Goal: Transaction & Acquisition: Purchase product/service

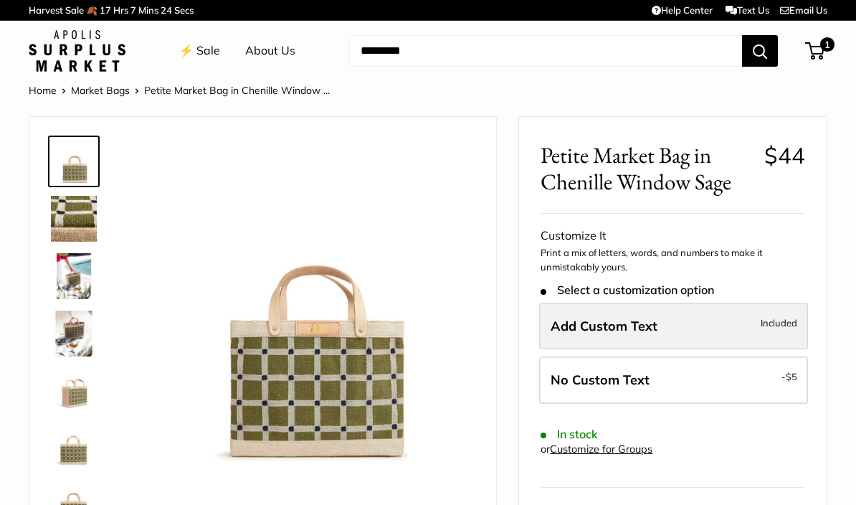
click at [655, 318] on span "Add Custom Text" at bounding box center [604, 326] width 107 height 16
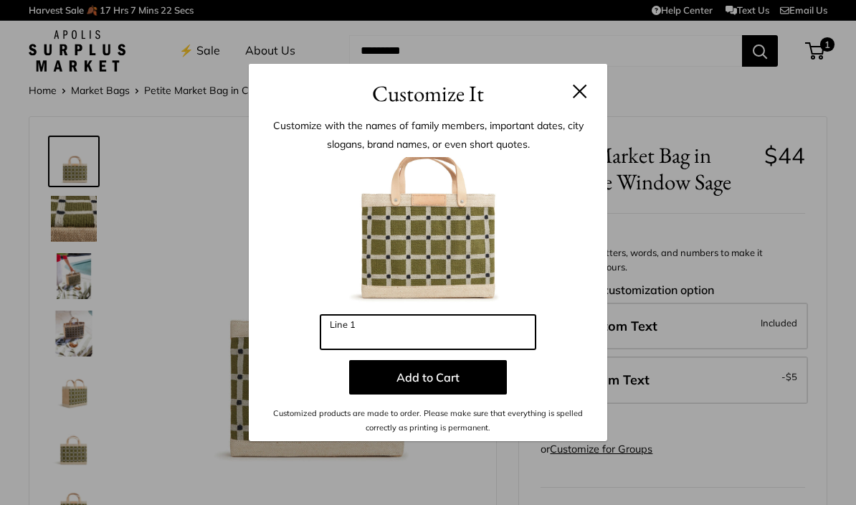
click at [390, 336] on input "Line 1" at bounding box center [428, 332] width 215 height 34
click at [405, 332] on input "***" at bounding box center [428, 332] width 215 height 34
click at [476, 348] on input "***" at bounding box center [428, 332] width 215 height 34
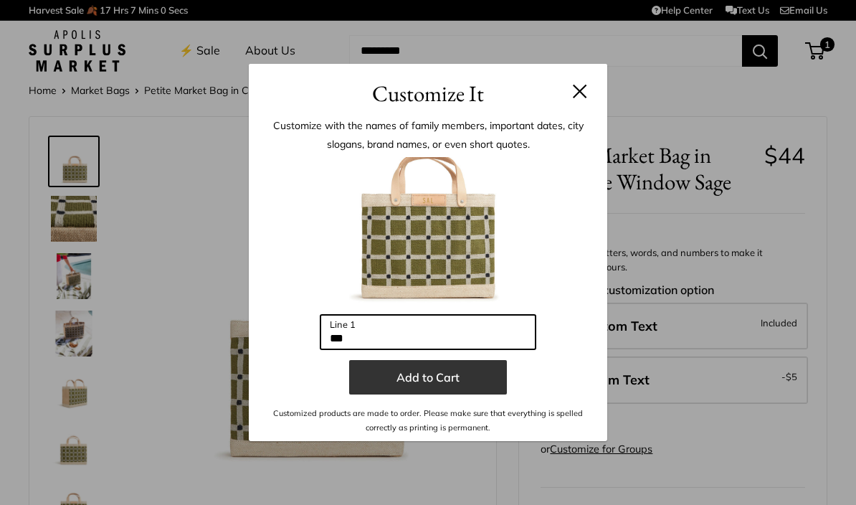
type input "***"
click at [440, 384] on button "Add to Cart" at bounding box center [428, 377] width 158 height 34
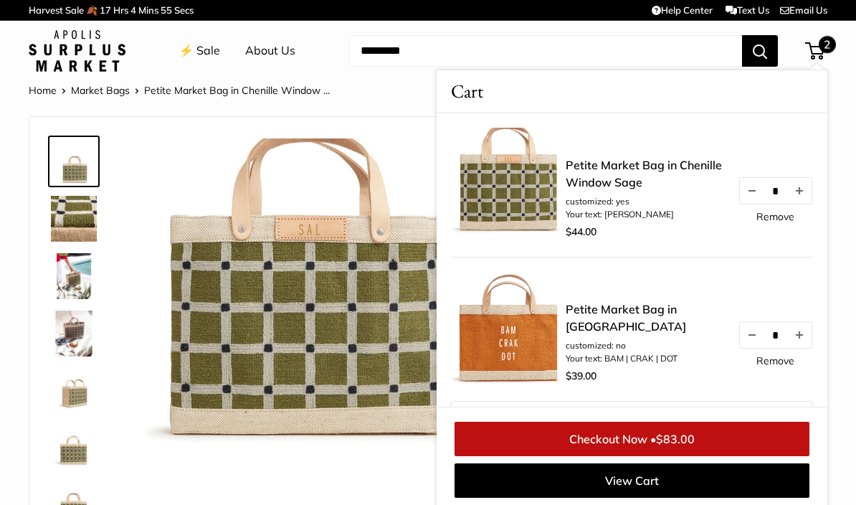
click at [525, 184] on img at bounding box center [508, 185] width 115 height 115
click at [632, 166] on link "Petite Market Bag in Chenille Window Sage" at bounding box center [645, 173] width 158 height 34
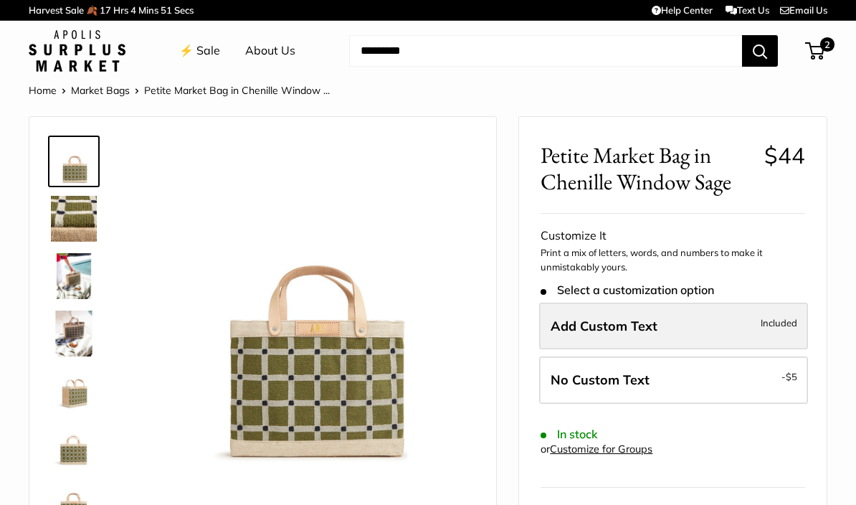
click at [638, 313] on label "Add Custom Text Included" at bounding box center [673, 326] width 269 height 47
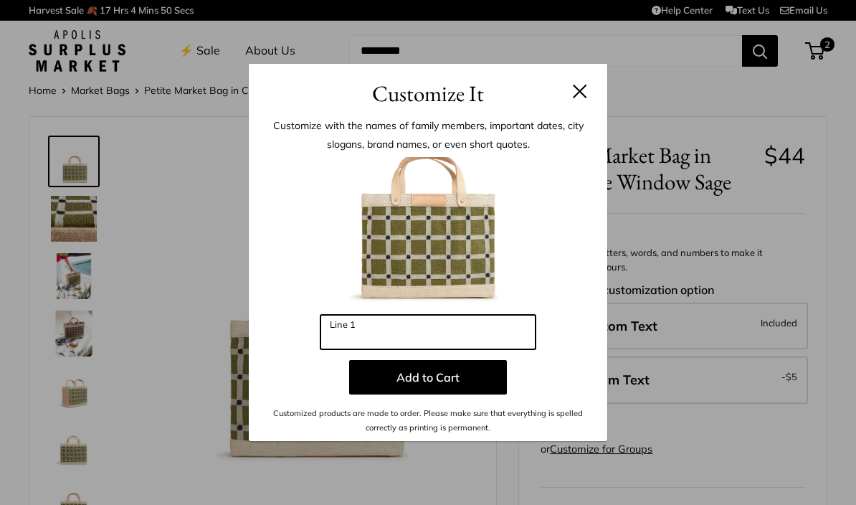
click at [414, 343] on input "Line 1" at bounding box center [428, 332] width 215 height 34
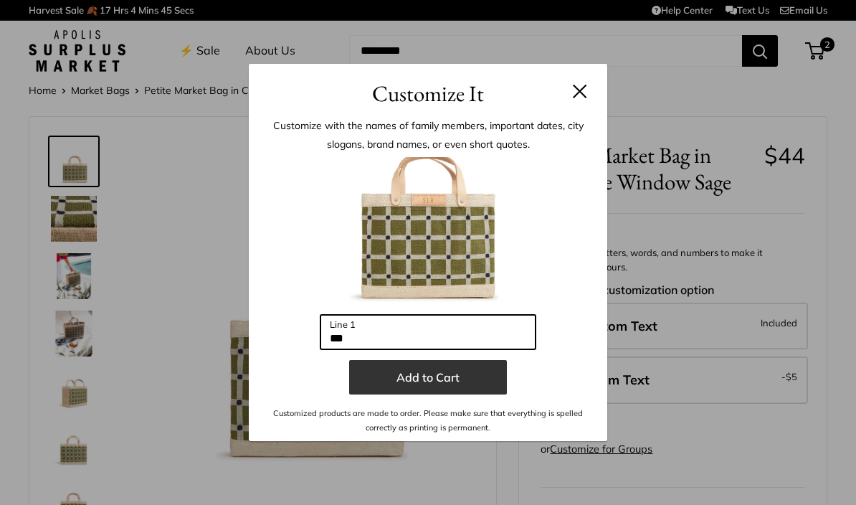
type input "***"
click at [435, 381] on button "Add to Cart" at bounding box center [428, 377] width 158 height 34
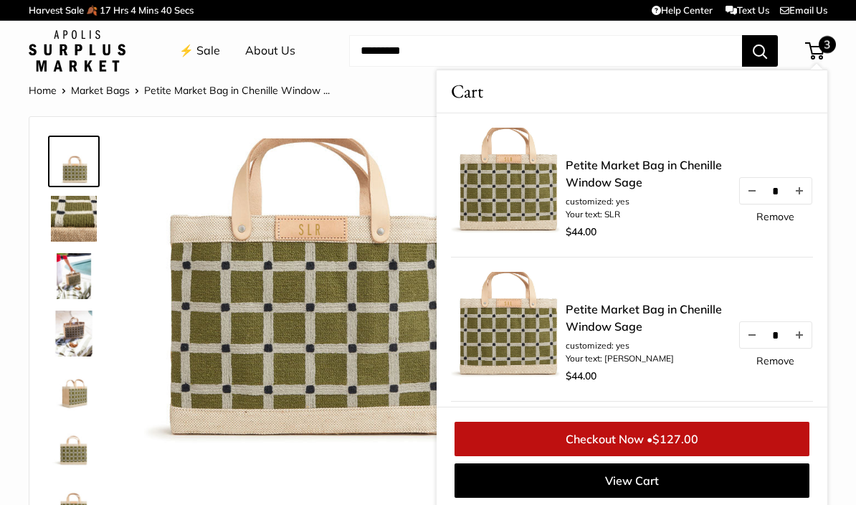
click at [773, 366] on link "Remove" at bounding box center [776, 361] width 38 height 10
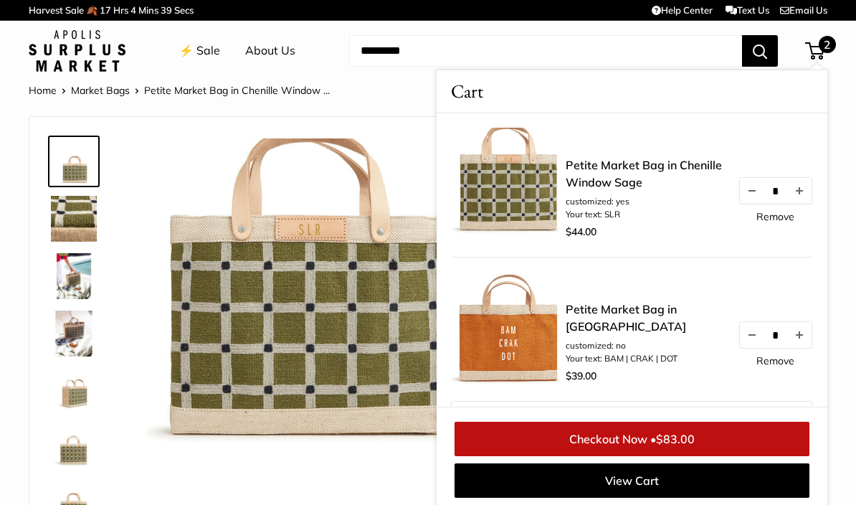
click at [773, 365] on link "Remove" at bounding box center [776, 361] width 38 height 10
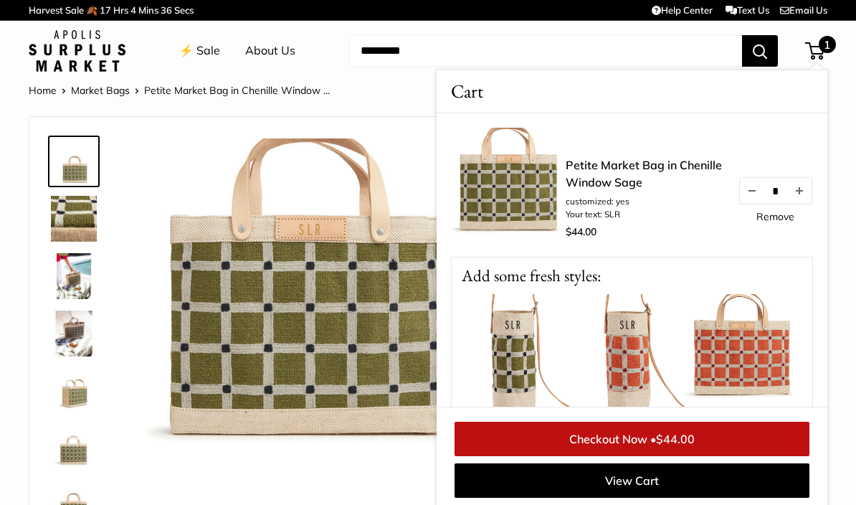
click at [729, 355] on img at bounding box center [742, 351] width 115 height 115
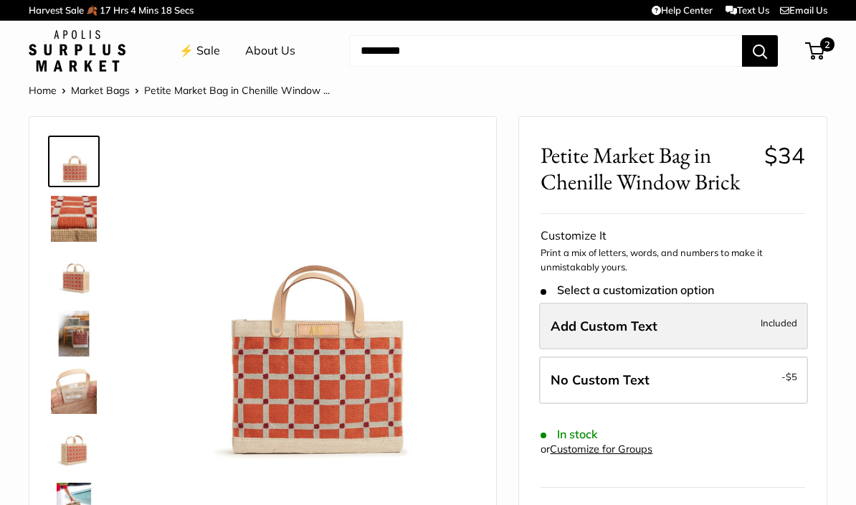
click at [648, 319] on span "Add Custom Text" at bounding box center [604, 326] width 107 height 16
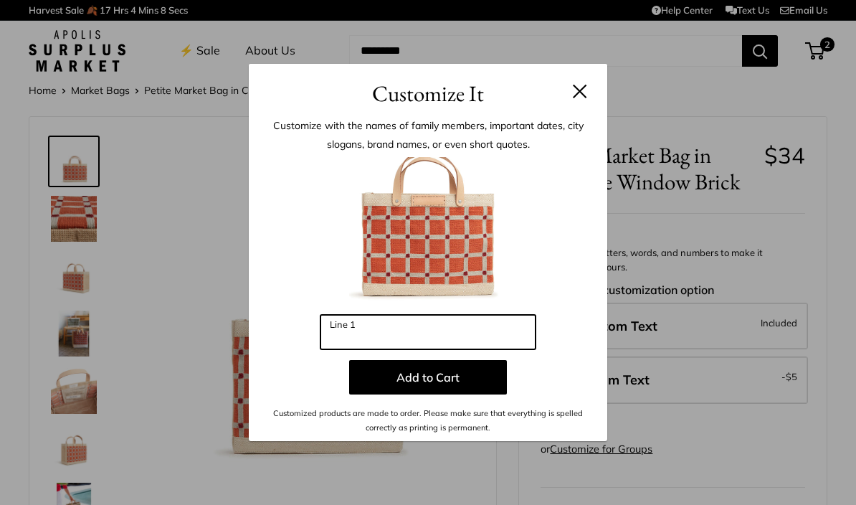
click at [397, 340] on input "Line 1" at bounding box center [428, 332] width 215 height 34
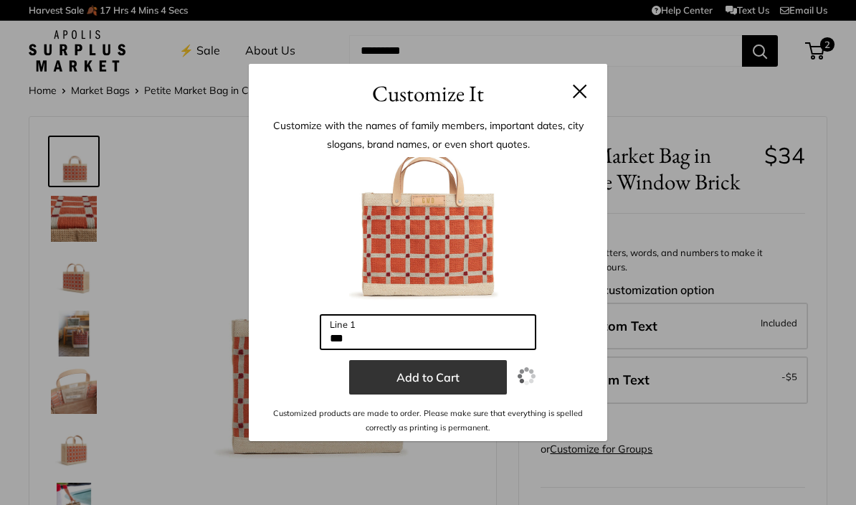
type input "***"
click at [450, 374] on button "Add to Cart" at bounding box center [428, 377] width 158 height 34
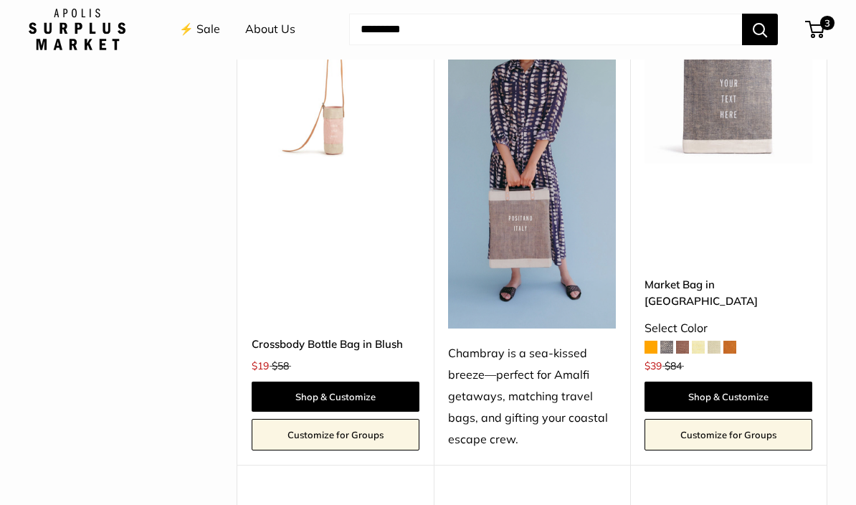
scroll to position [4030, 0]
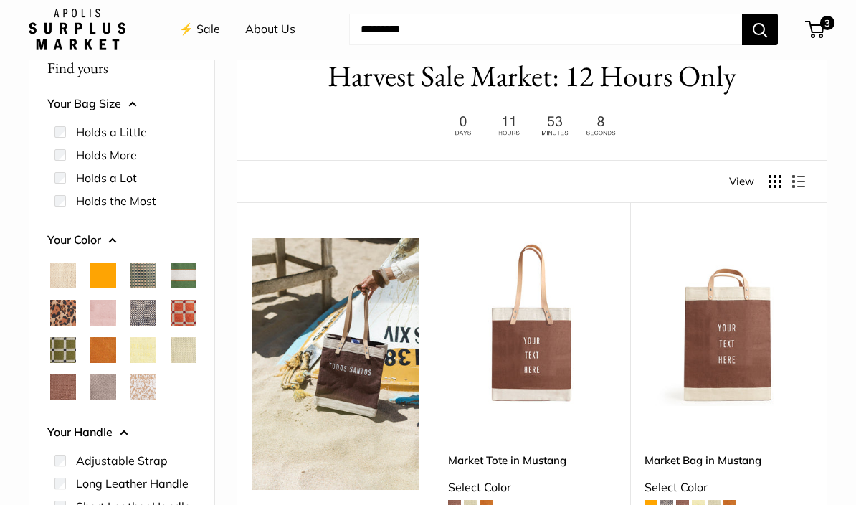
scroll to position [76, 0]
click at [824, 25] on span "3" at bounding box center [827, 23] width 17 height 17
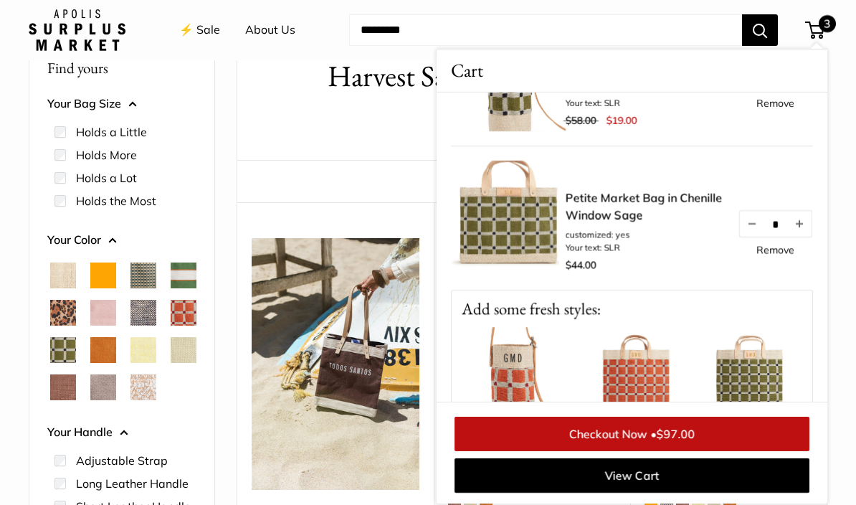
scroll to position [0, 0]
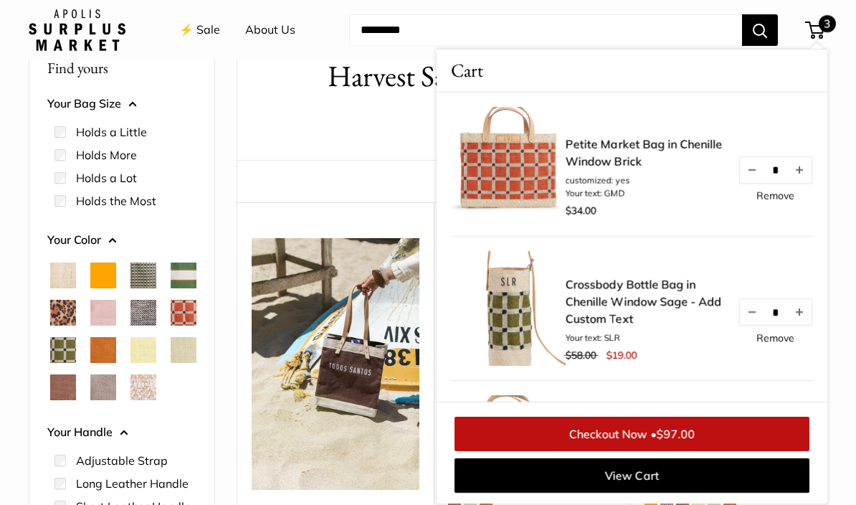
click at [833, 22] on span "3" at bounding box center [827, 23] width 17 height 17
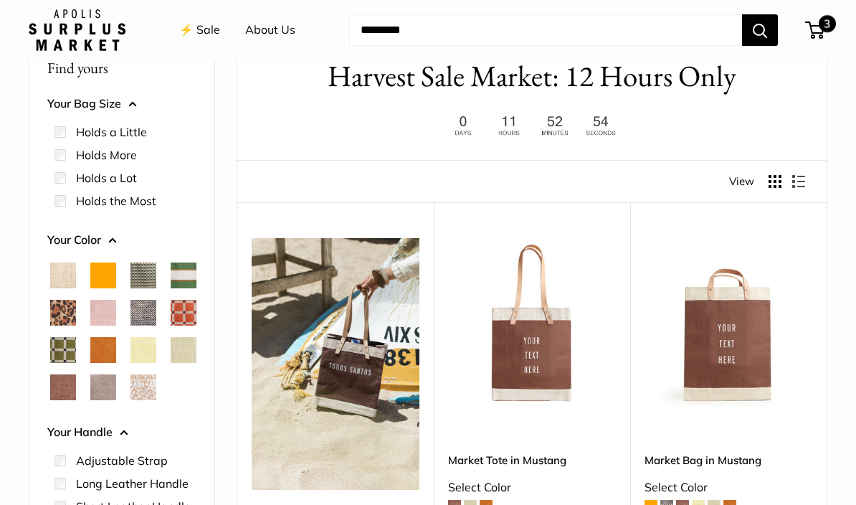
click at [825, 30] on span "3" at bounding box center [827, 23] width 17 height 17
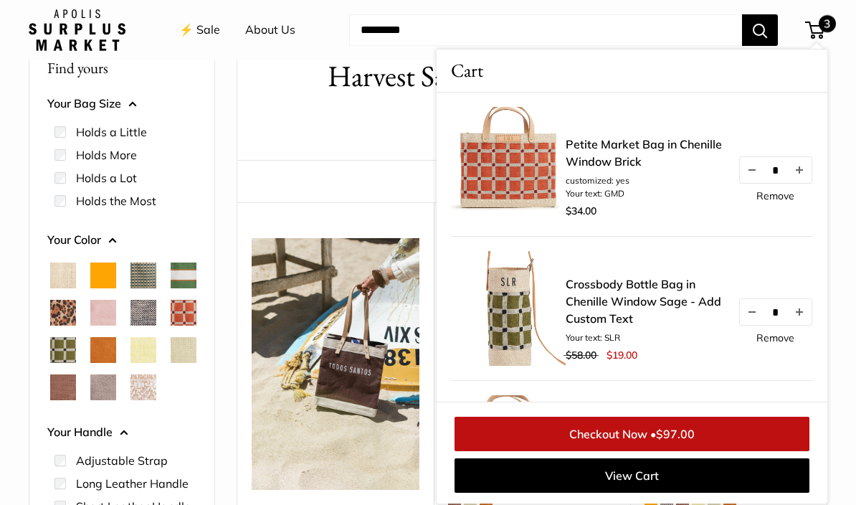
click at [770, 341] on link "Remove" at bounding box center [776, 338] width 38 height 10
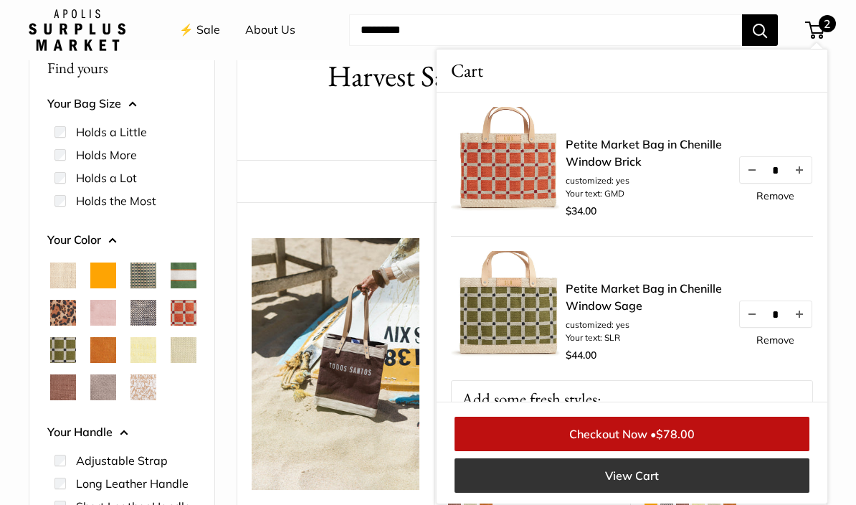
click at [685, 483] on link "View Cart" at bounding box center [632, 475] width 355 height 34
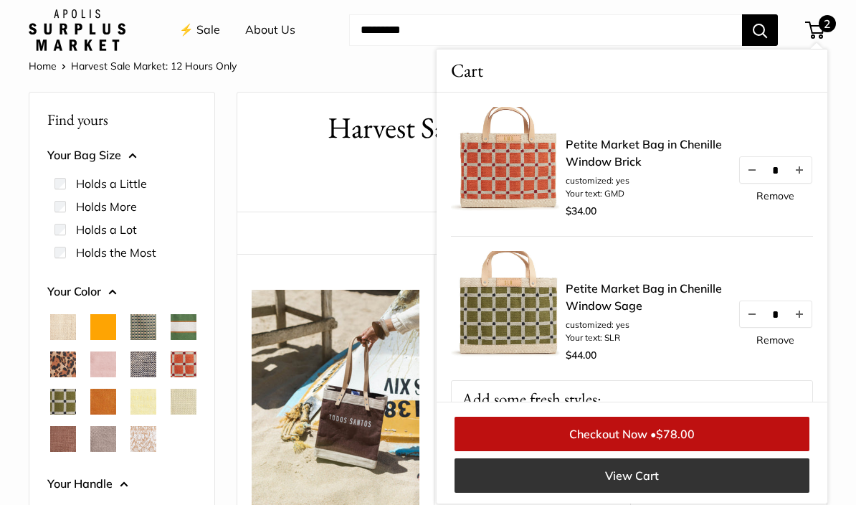
scroll to position [76, 0]
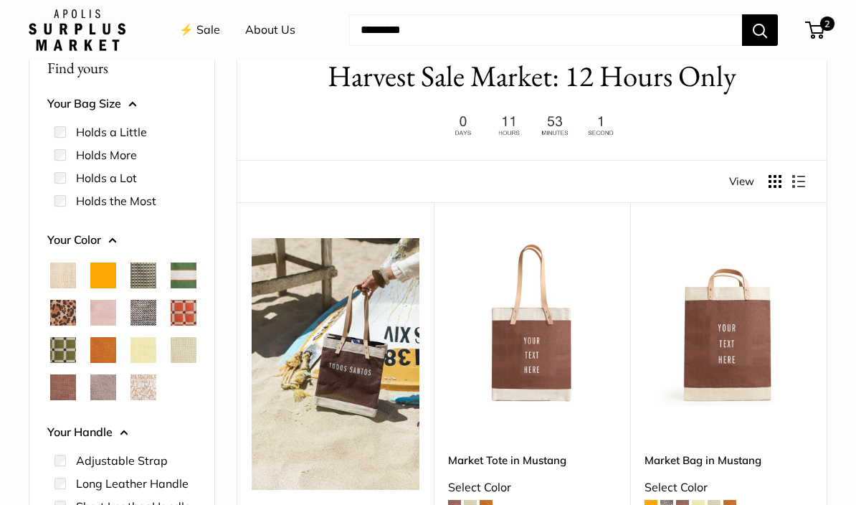
click at [747, 181] on span "View" at bounding box center [741, 181] width 25 height 20
click at [769, 183] on button "Display products as grid" at bounding box center [775, 181] width 13 height 13
click at [753, 181] on span "View" at bounding box center [741, 181] width 25 height 20
click at [800, 179] on button "Display products as list" at bounding box center [799, 181] width 13 height 13
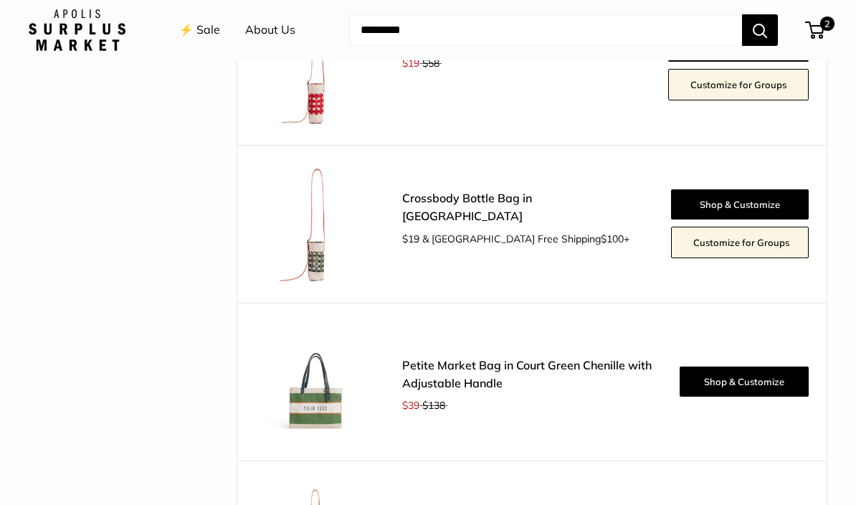
scroll to position [4220, 0]
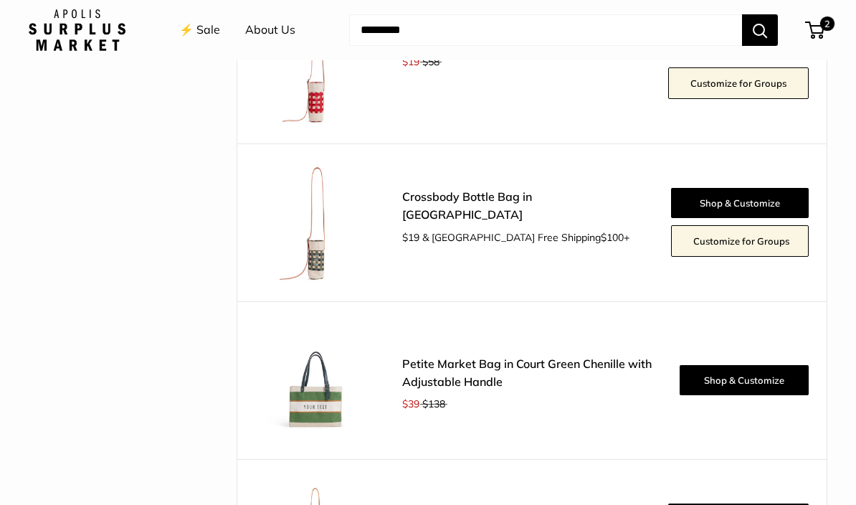
click at [213, 30] on link "⚡️ Sale" at bounding box center [199, 30] width 41 height 22
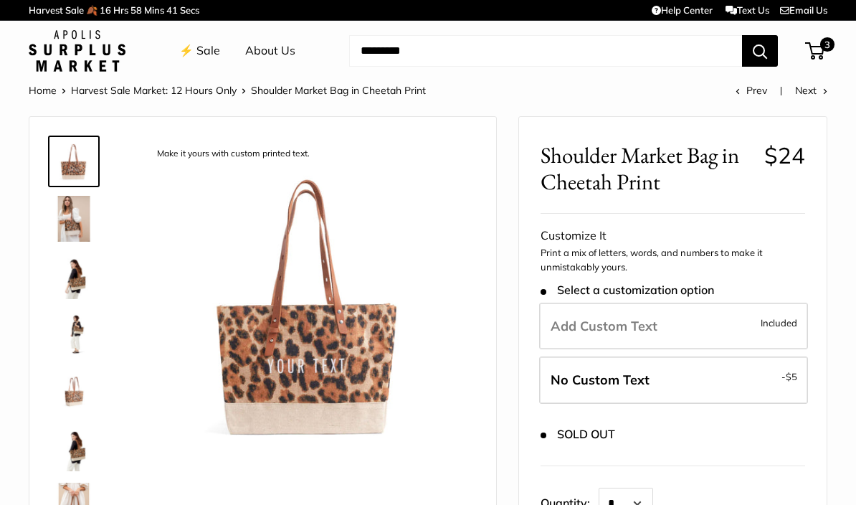
click at [73, 221] on img at bounding box center [74, 219] width 46 height 46
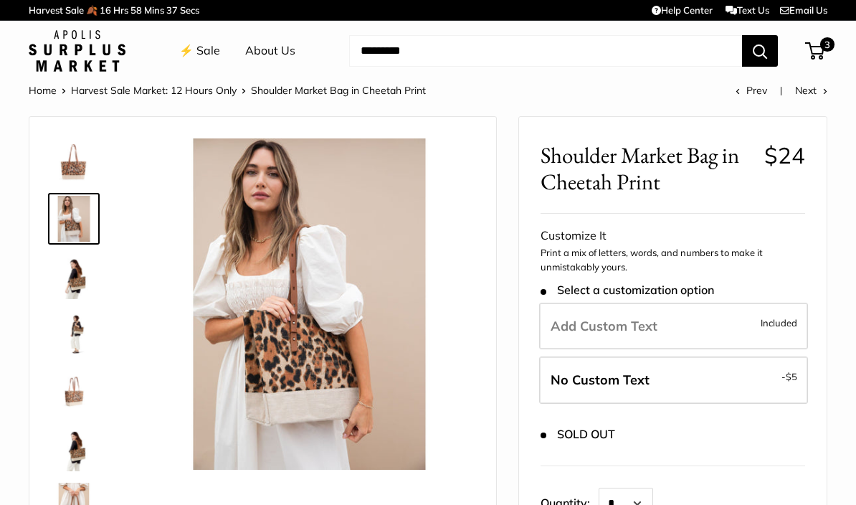
click at [77, 336] on img at bounding box center [74, 334] width 46 height 46
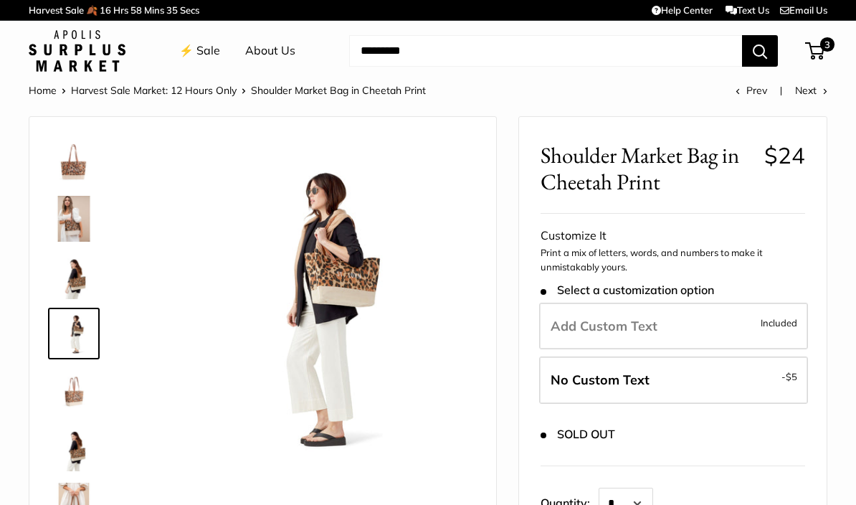
click at [95, 407] on img at bounding box center [74, 391] width 46 height 46
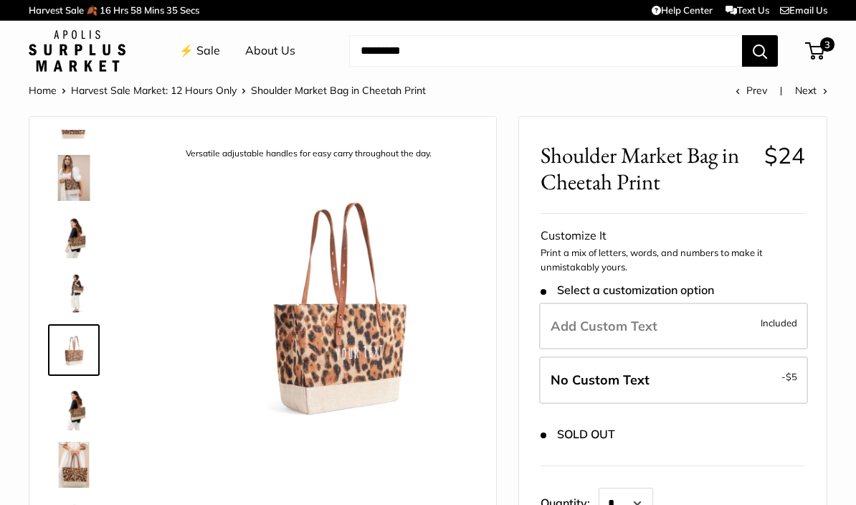
scroll to position [44, 0]
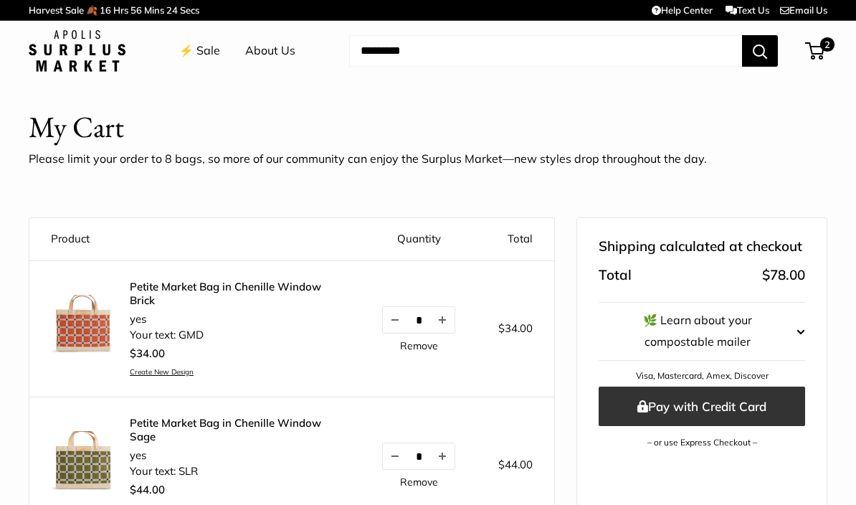
click at [703, 400] on button "Pay with Credit Card" at bounding box center [702, 406] width 207 height 39
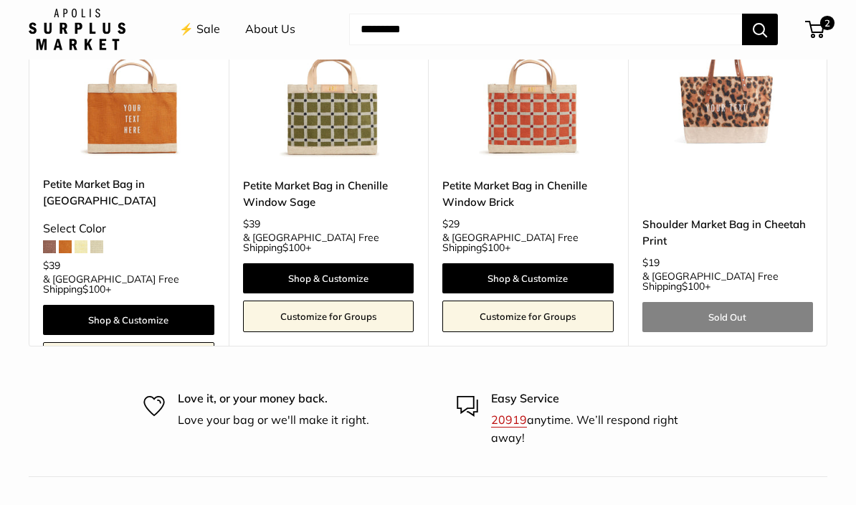
scroll to position [5914, 0]
click at [828, 28] on span "2" at bounding box center [827, 23] width 17 height 17
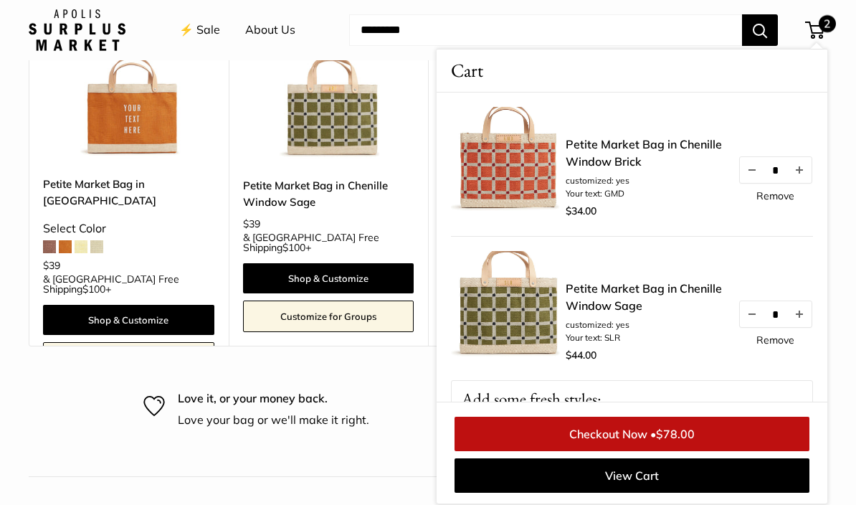
click at [633, 451] on link "Checkout Now • $78.00" at bounding box center [632, 434] width 355 height 34
